Goal: Information Seeking & Learning: Check status

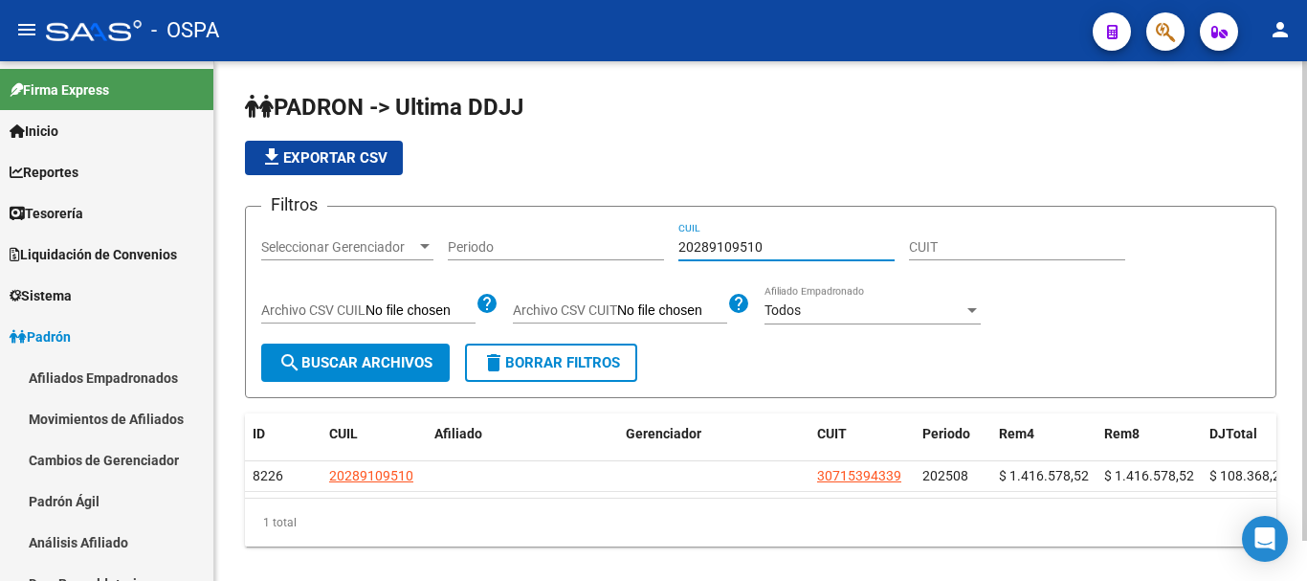
drag, startPoint x: 748, startPoint y: 244, endPoint x: 560, endPoint y: 241, distance: 188.5
click at [562, 241] on div "Filtros Seleccionar Gerenciador Seleccionar Gerenciador Periodo 20289109510 CUI…" at bounding box center [760, 283] width 999 height 122
click at [768, 249] on input "20423444240" at bounding box center [786, 247] width 216 height 16
drag, startPoint x: 768, startPoint y: 247, endPoint x: 581, endPoint y: 210, distance: 191.2
click at [583, 211] on form "Filtros Seleccionar Gerenciador Seleccionar Gerenciador Periodo 20423444240 CUI…" at bounding box center [761, 302] width 1032 height 192
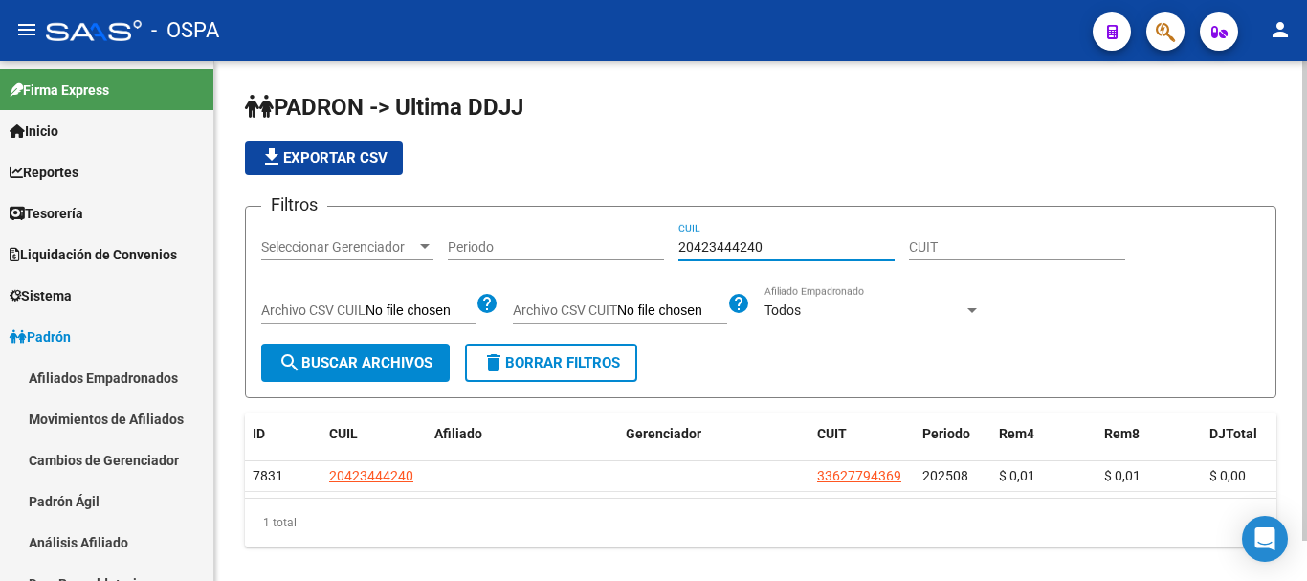
paste input "138245811"
type input "20138245811"
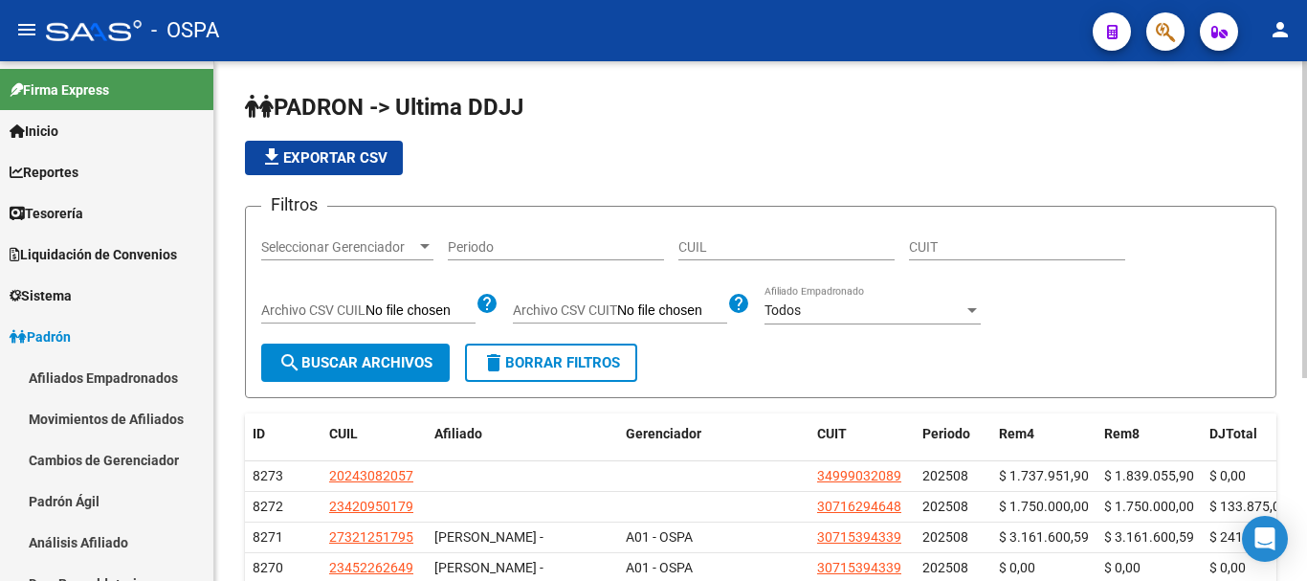
click at [795, 255] on input "CUIL" at bounding box center [786, 247] width 216 height 16
paste input "28910951"
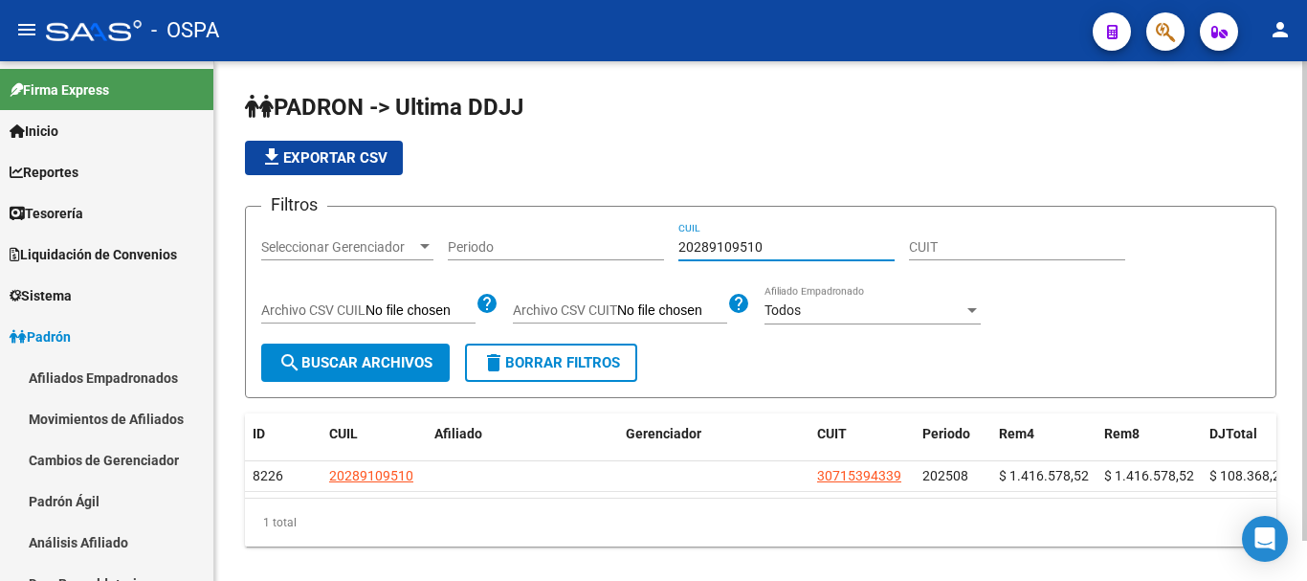
type input "20289109510"
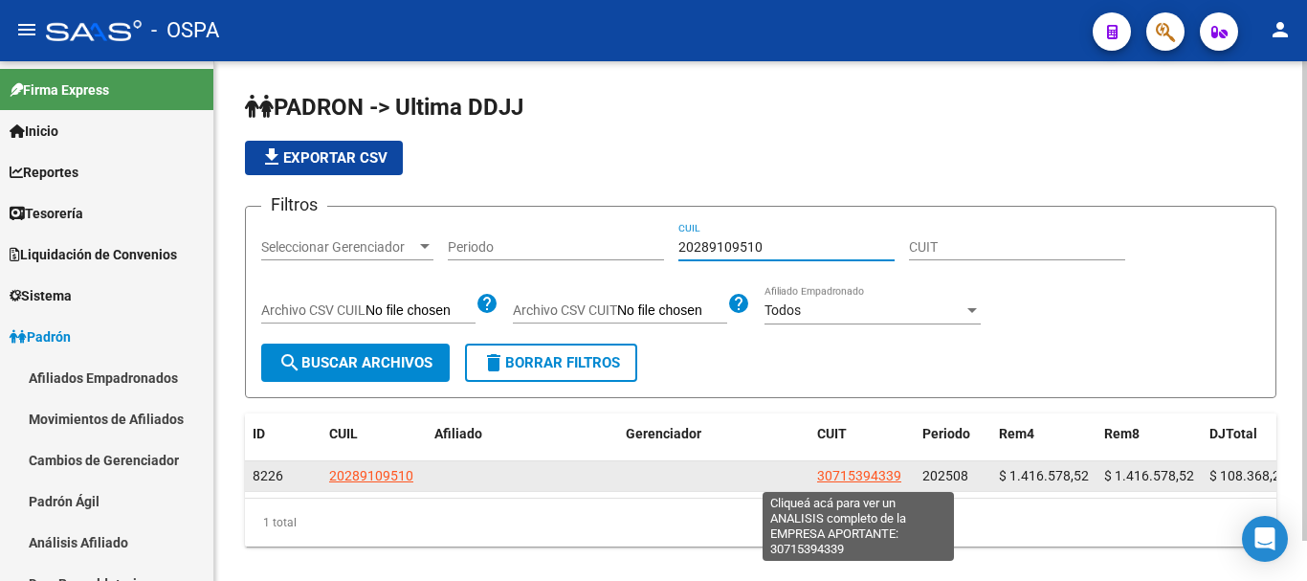
click at [877, 477] on span "30715394339" at bounding box center [859, 475] width 84 height 15
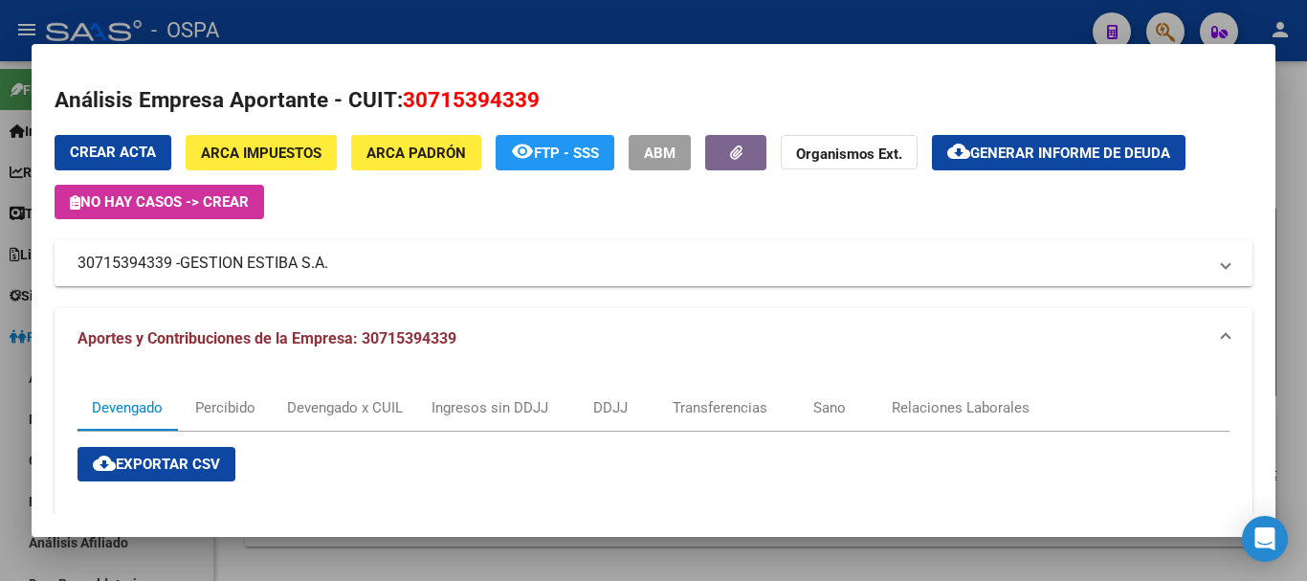
click at [1300, 94] on div at bounding box center [653, 290] width 1307 height 581
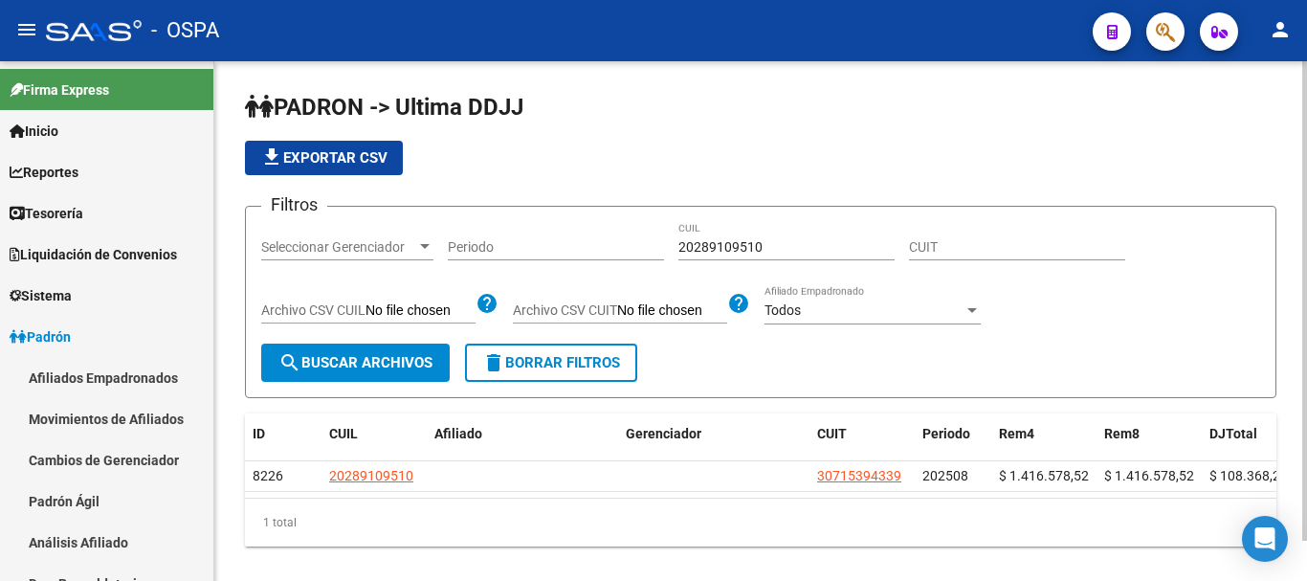
click at [1243, 114] on h1 "PADRON -> Ultima DDJJ" at bounding box center [761, 108] width 1032 height 33
